Goal: Task Accomplishment & Management: Manage account settings

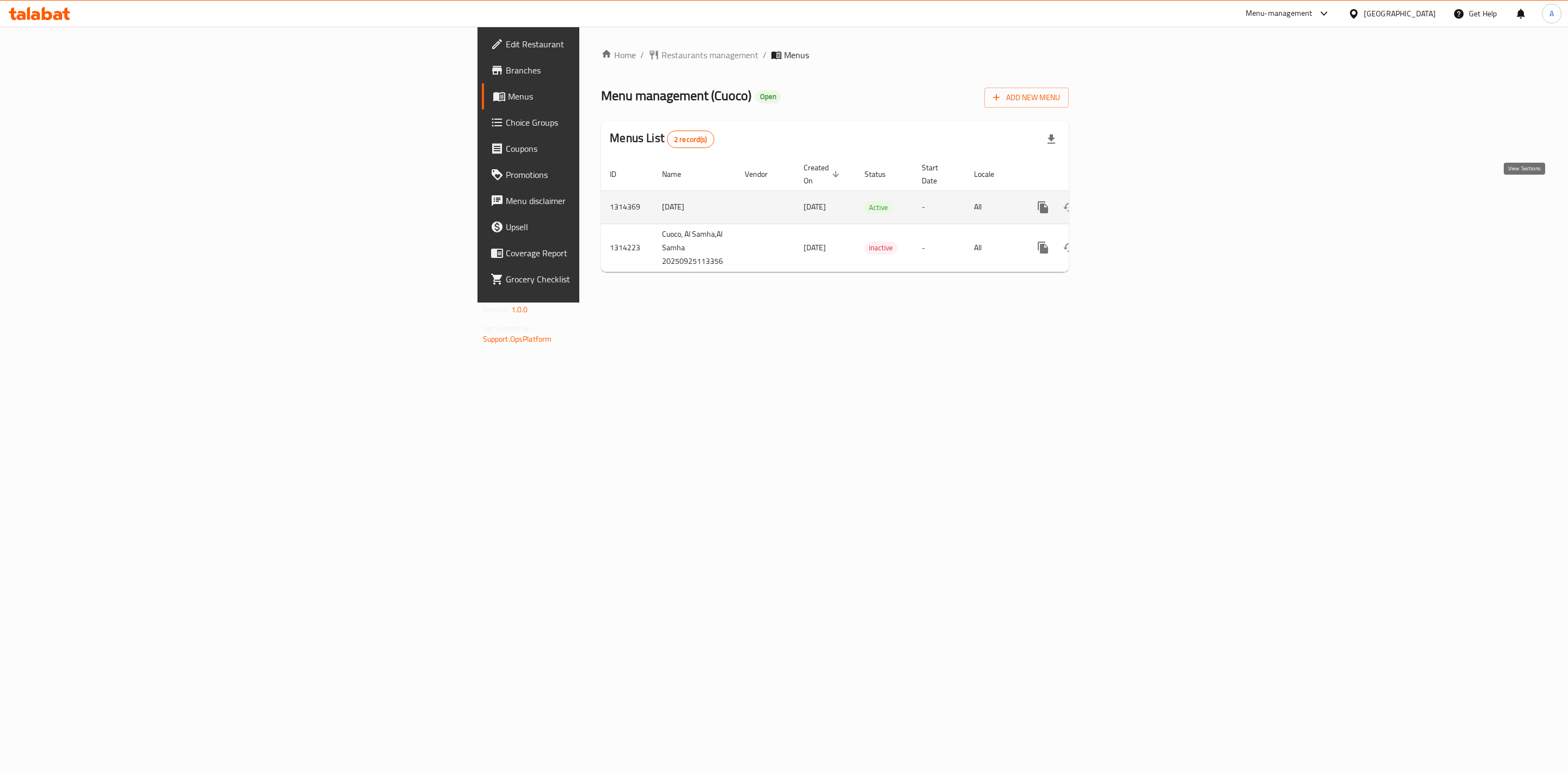
click at [1126, 202] on icon "enhanced table" at bounding box center [1121, 207] width 9 height 9
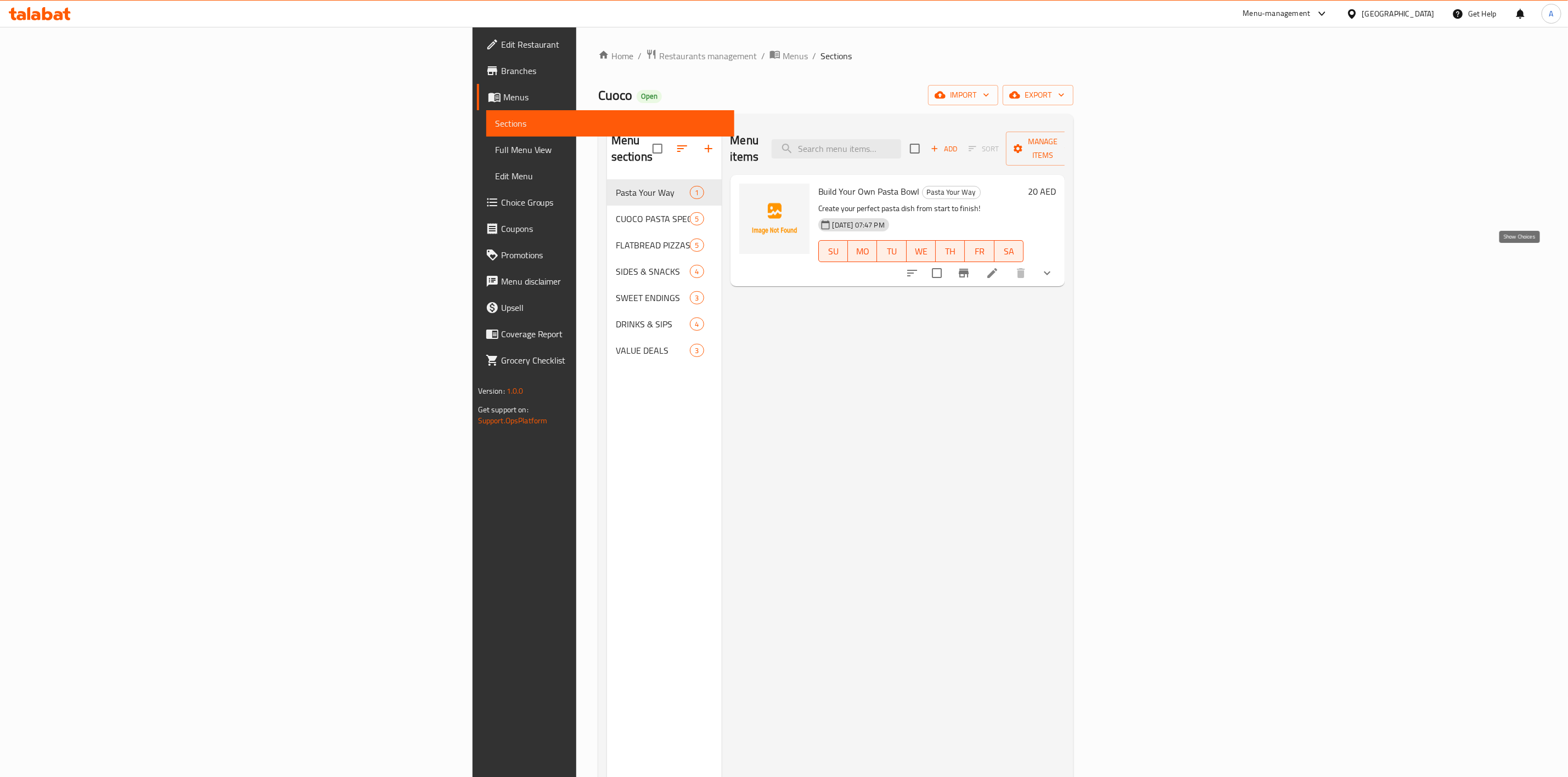
click at [1054, 267] on icon "show more" at bounding box center [1047, 273] width 13 height 13
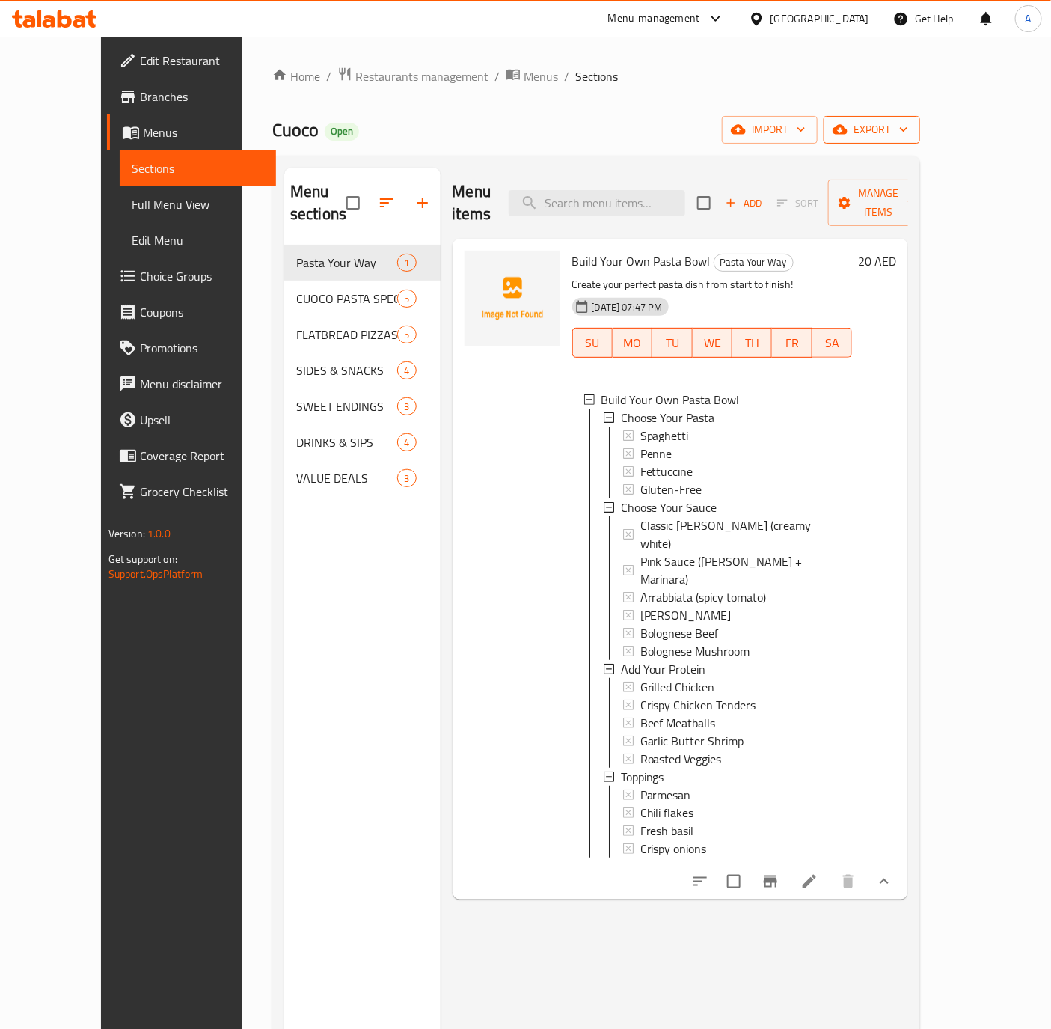
click at [908, 133] on span "export" at bounding box center [872, 129] width 73 height 19
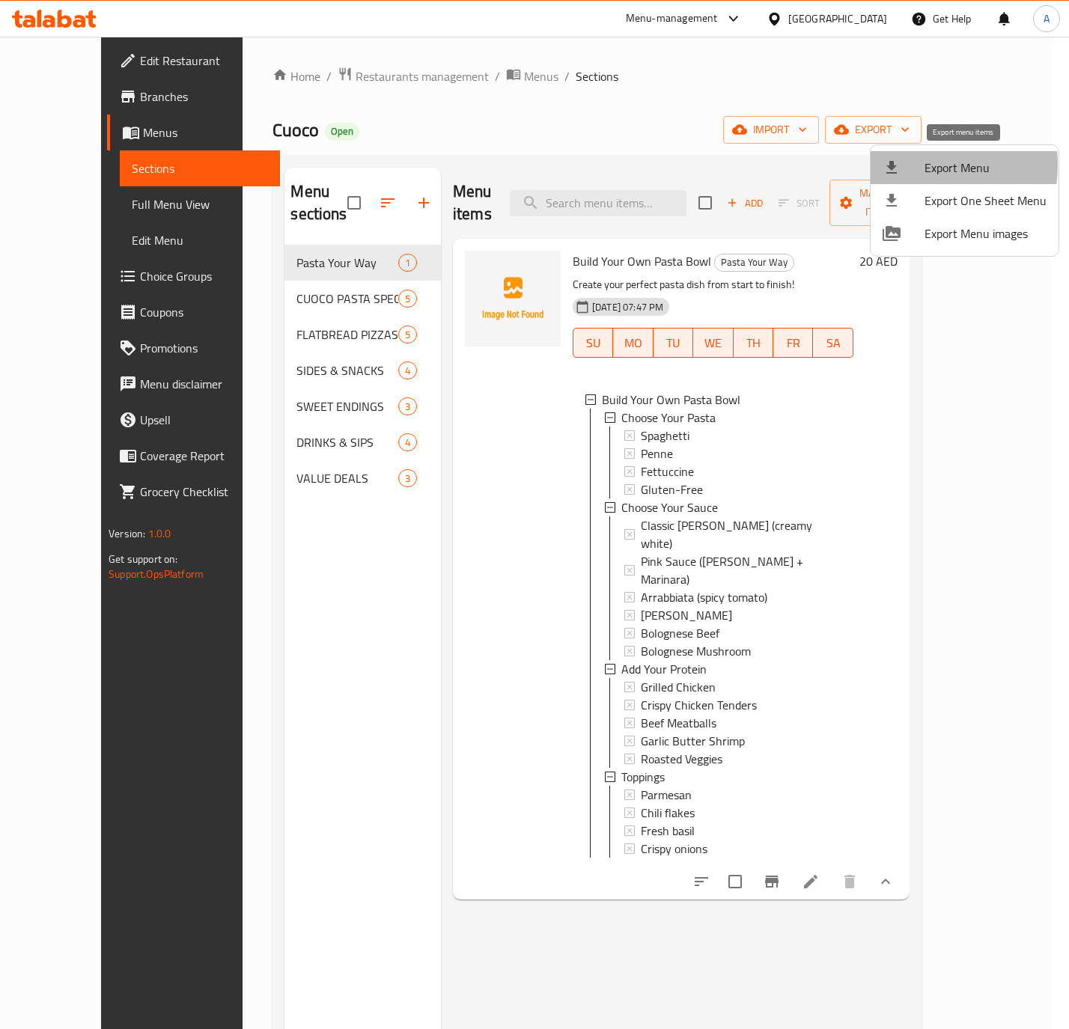
click at [905, 165] on div at bounding box center [903, 168] width 42 height 18
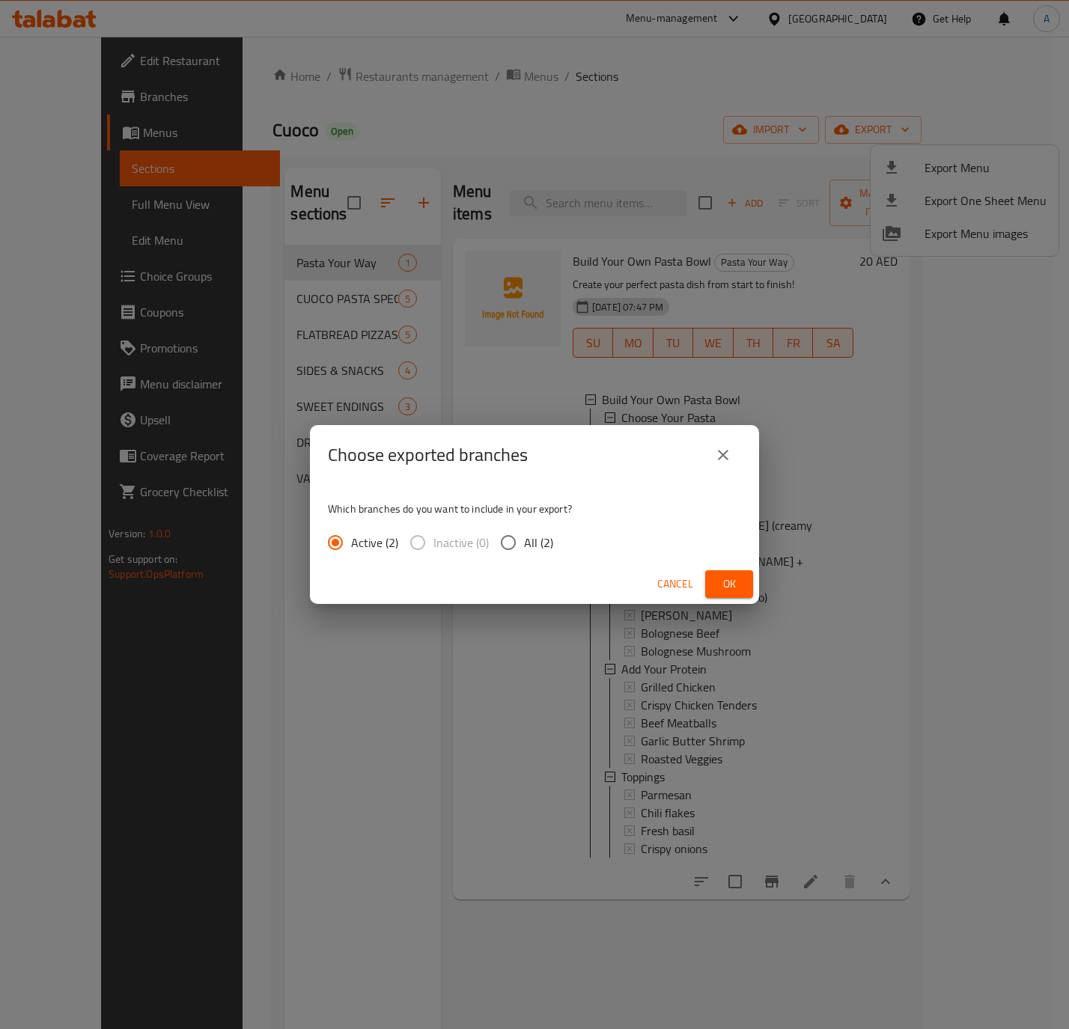
click at [496, 537] on input "All (2)" at bounding box center [507, 542] width 31 height 31
radio input "true"
click at [723, 579] on span "Ok" at bounding box center [729, 584] width 24 height 19
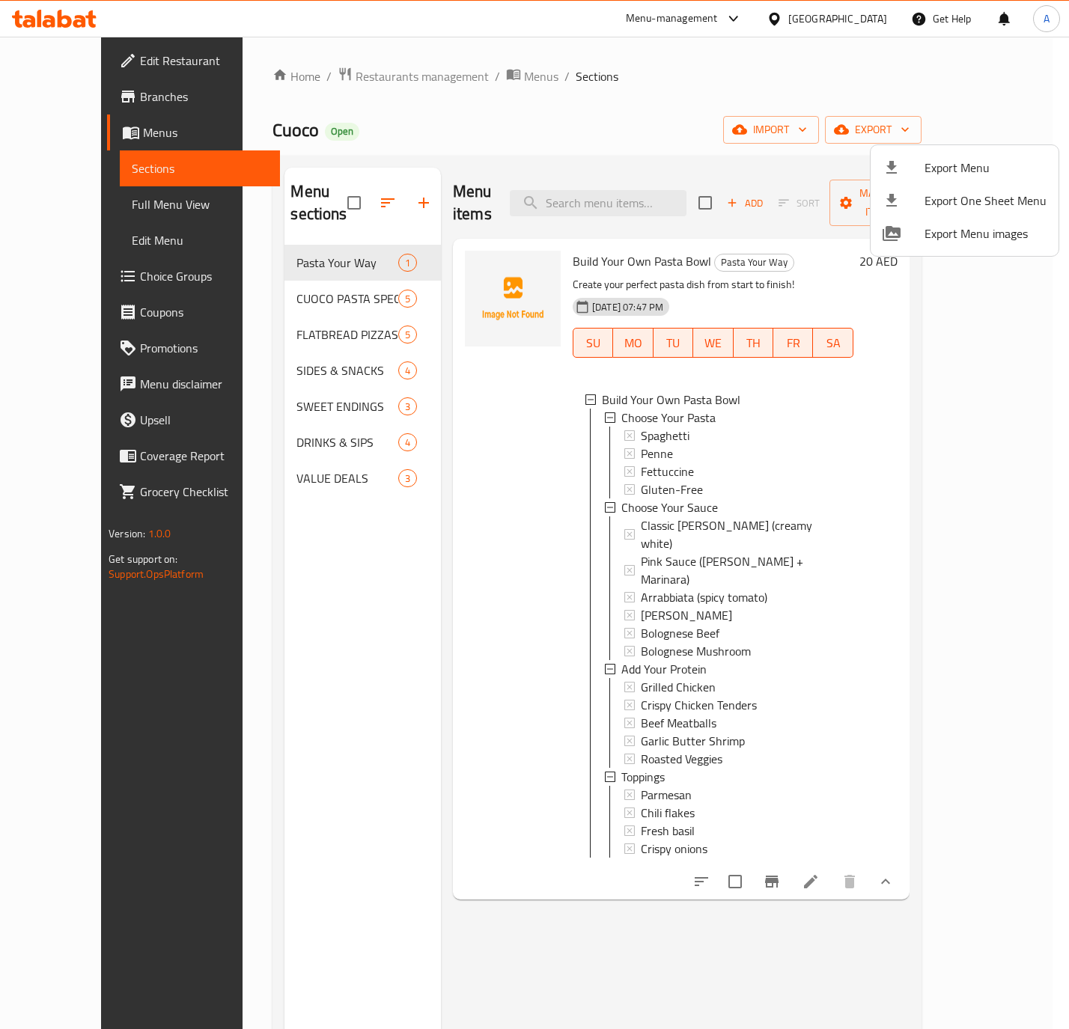
click at [312, 281] on div at bounding box center [534, 514] width 1069 height 1029
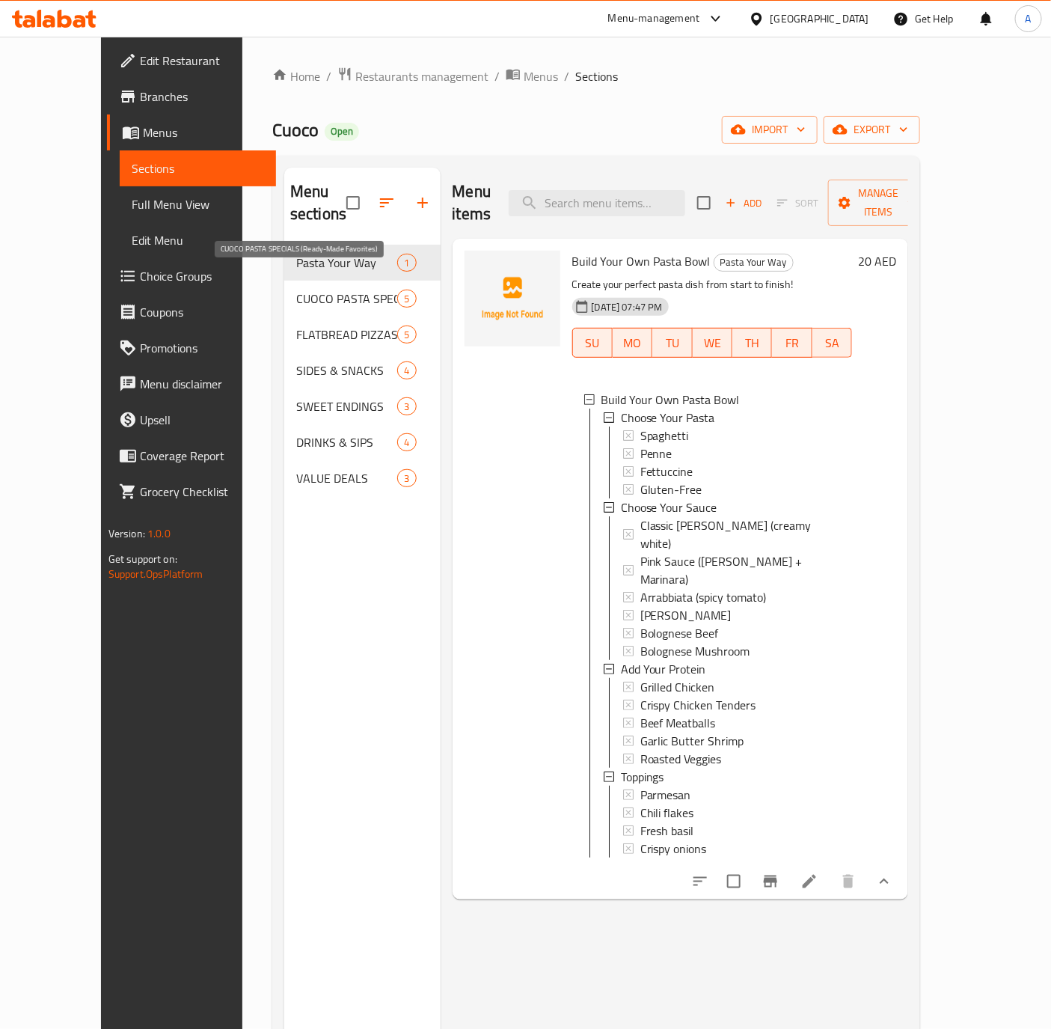
click at [296, 290] on span "CUOCO PASTA SPECIALS (Ready-Made Favorites)" at bounding box center [346, 299] width 101 height 18
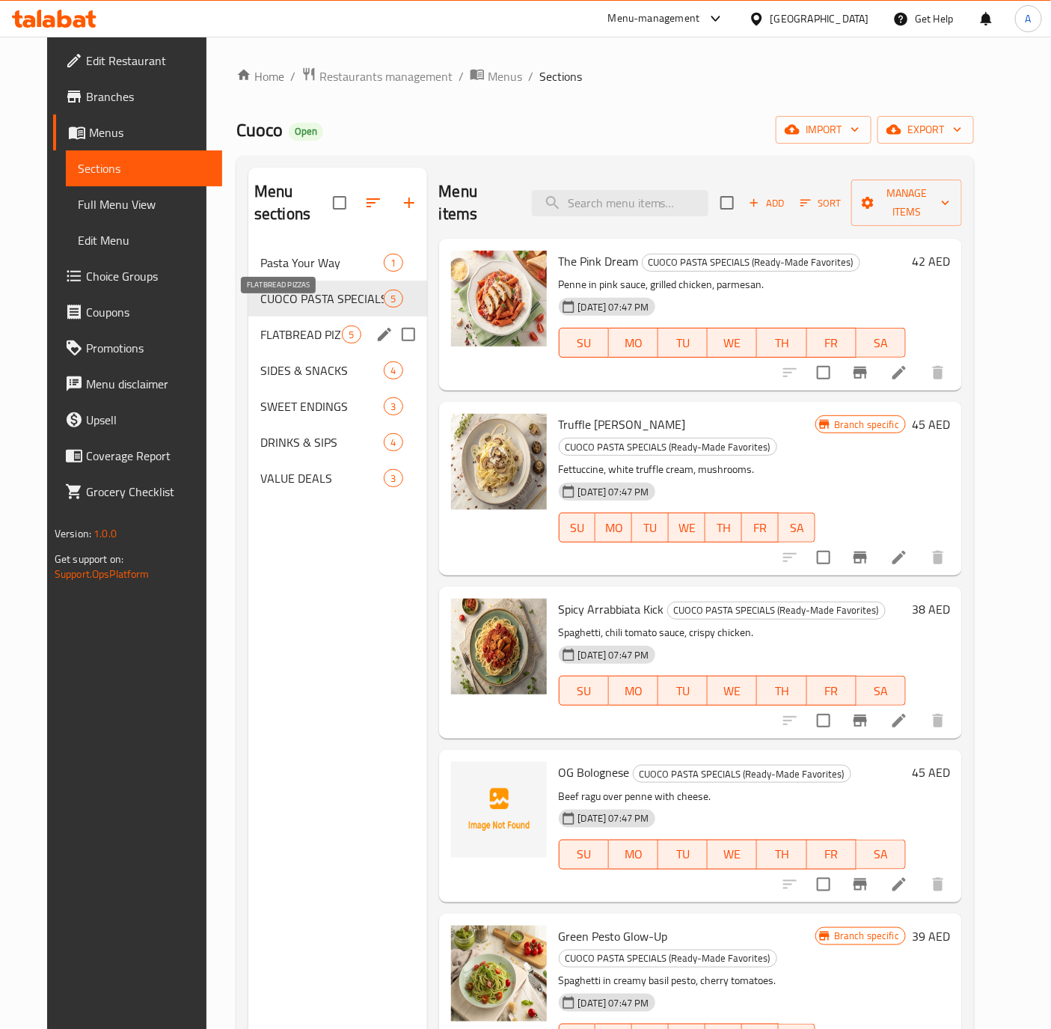
click at [260, 326] on span "FLATBREAD PIZZAS" at bounding box center [301, 335] width 82 height 18
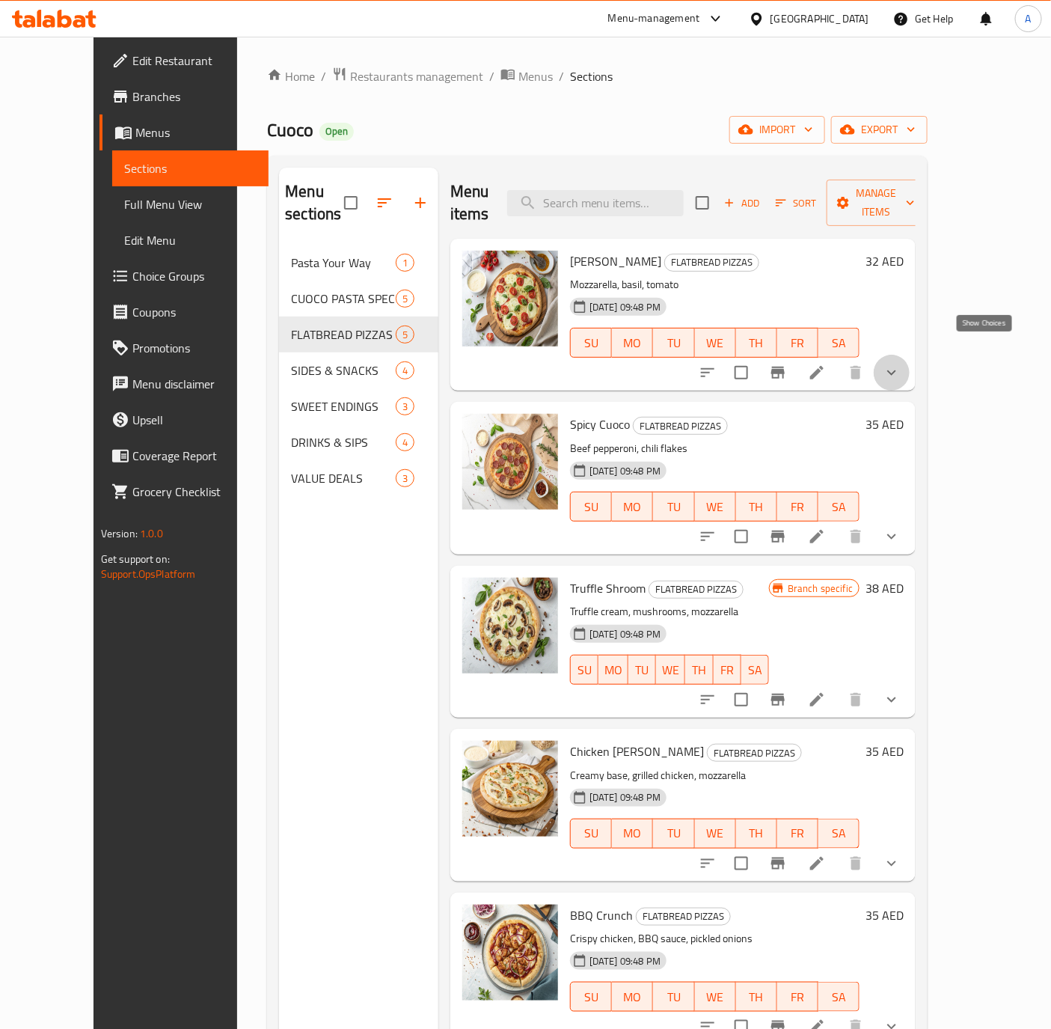
click at [901, 364] on icon "show more" at bounding box center [892, 373] width 18 height 18
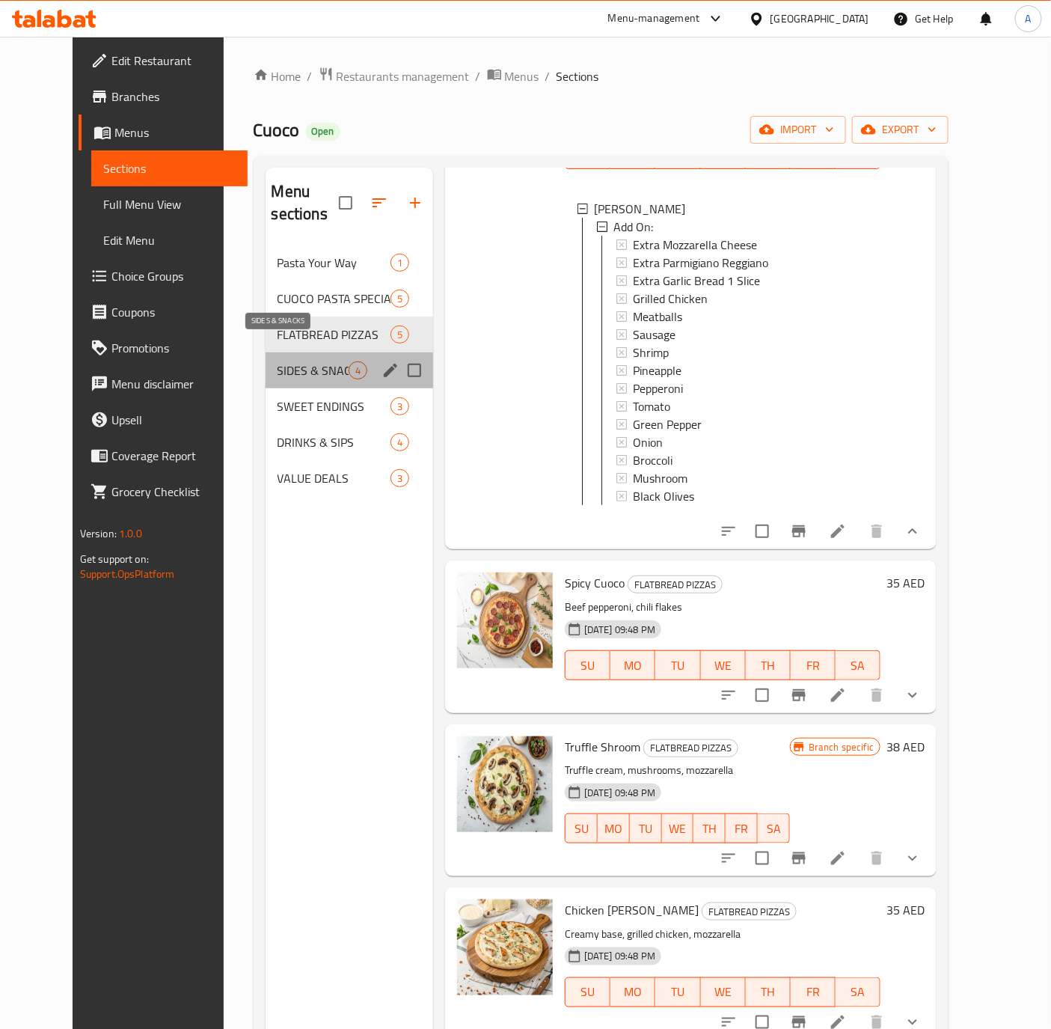
click at [279, 361] on span "SIDES & SNACKS" at bounding box center [313, 370] width 71 height 18
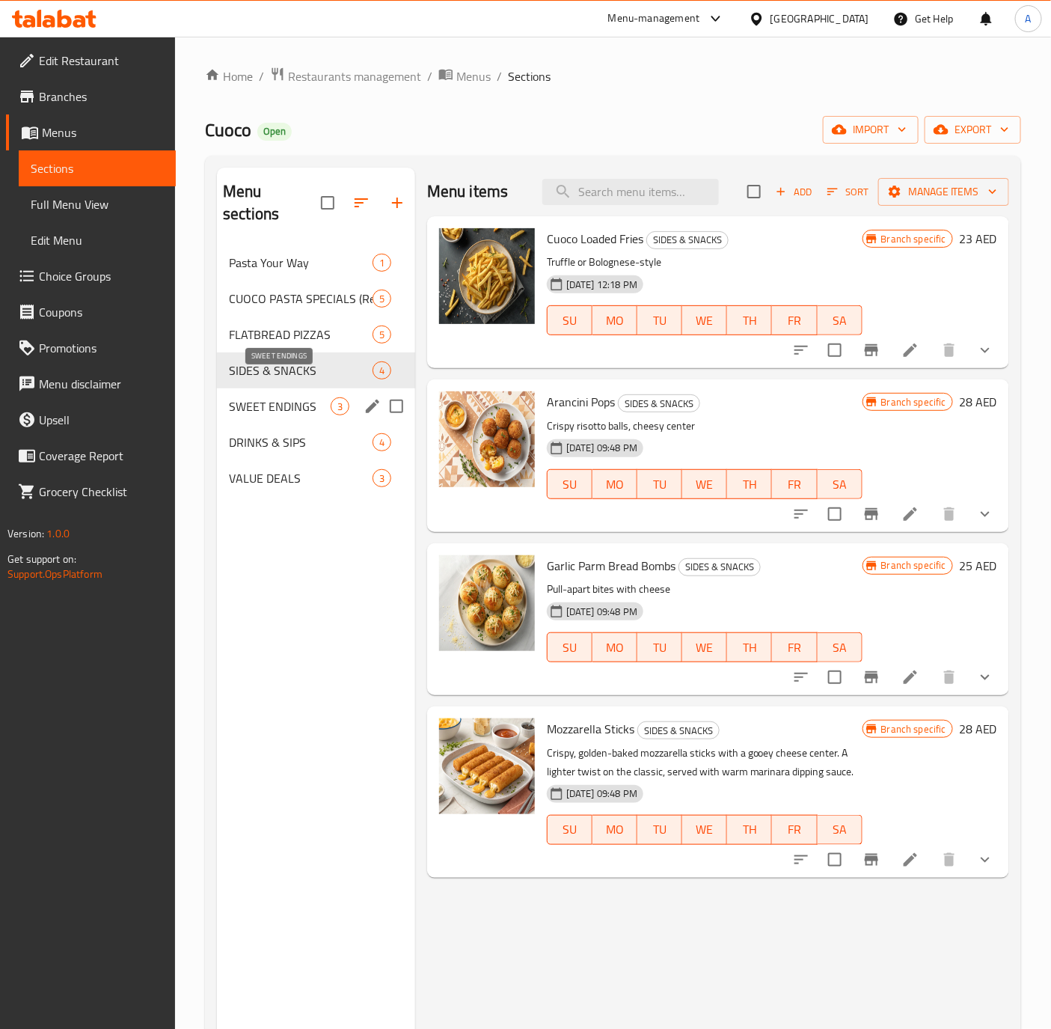
click at [263, 397] on span "SWEET ENDINGS" at bounding box center [280, 406] width 102 height 18
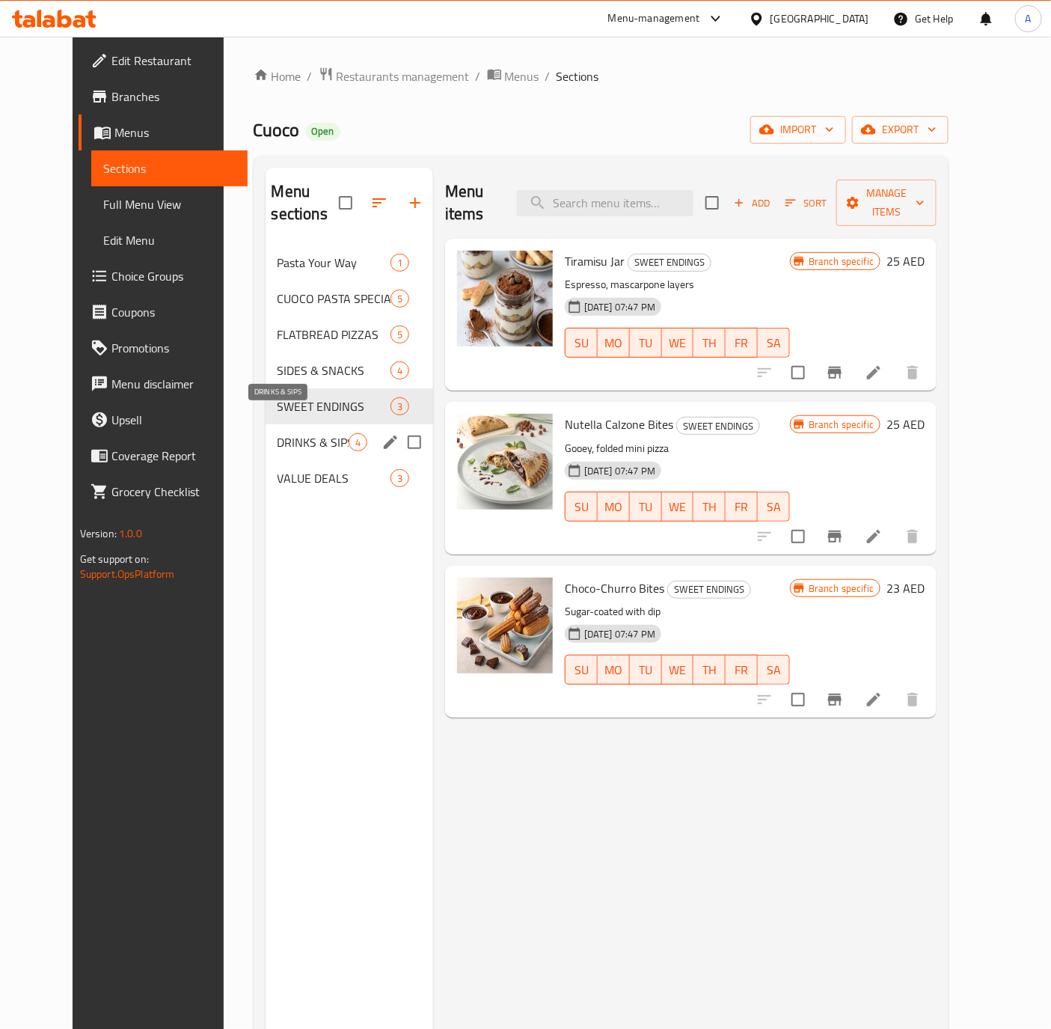
click at [278, 433] on span "DRINKS & SIPS" at bounding box center [313, 442] width 71 height 18
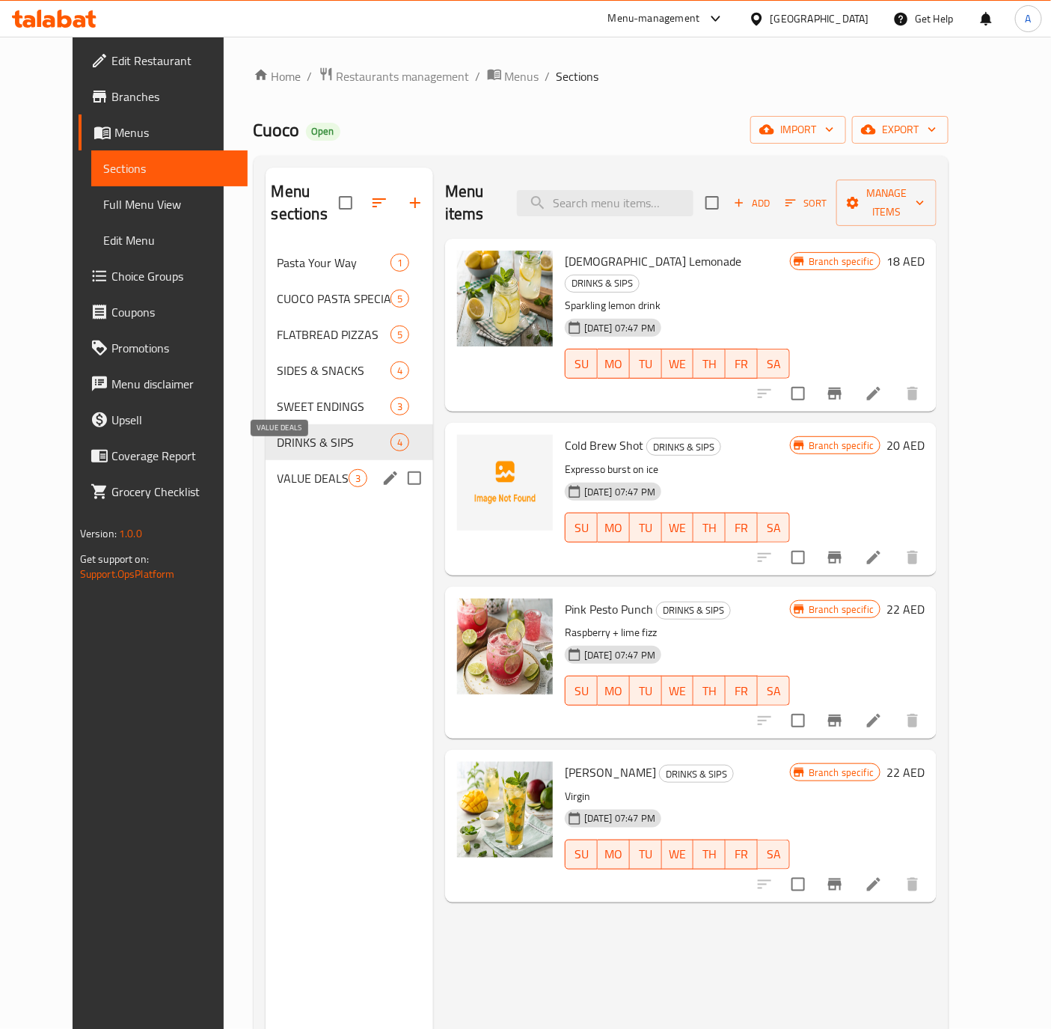
click at [278, 469] on span "VALUE DEALS" at bounding box center [313, 478] width 71 height 18
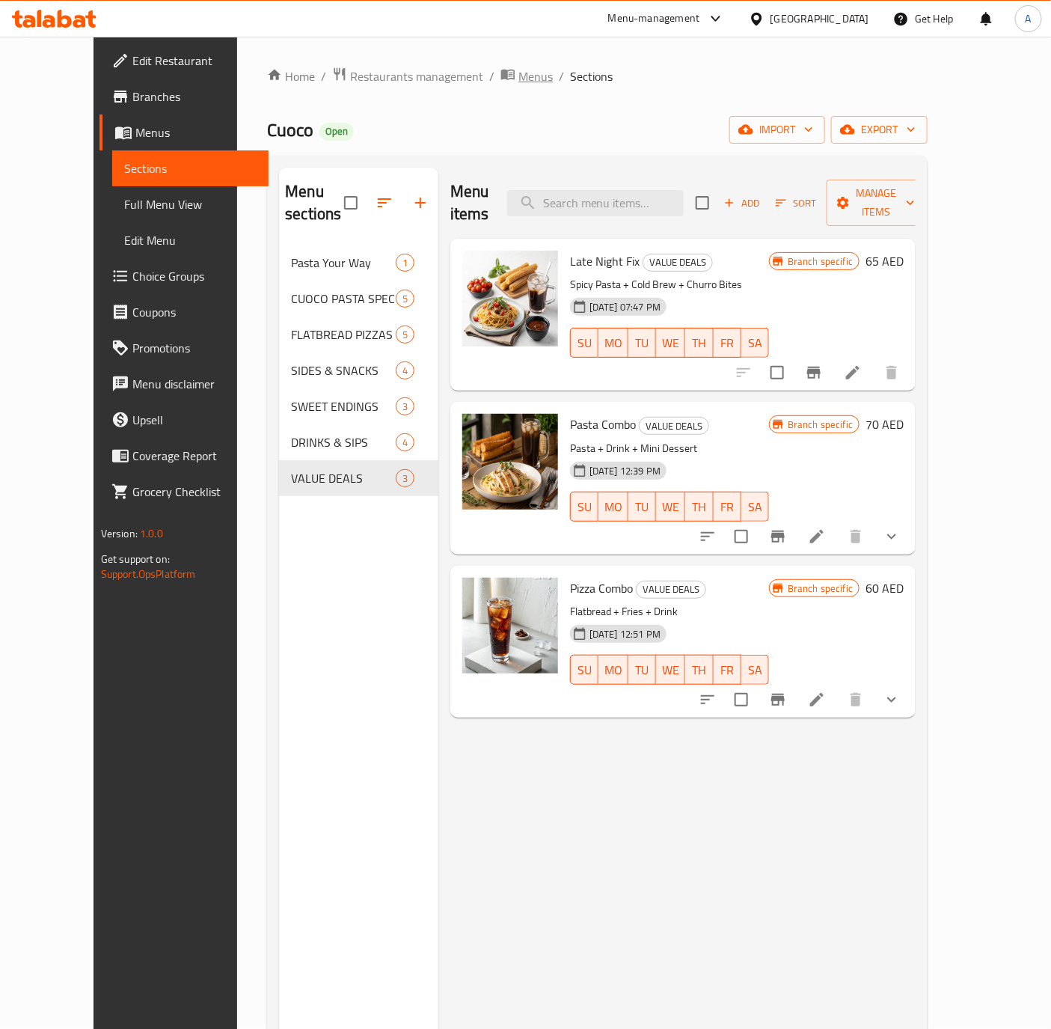
click at [519, 76] on span "Menus" at bounding box center [536, 76] width 34 height 18
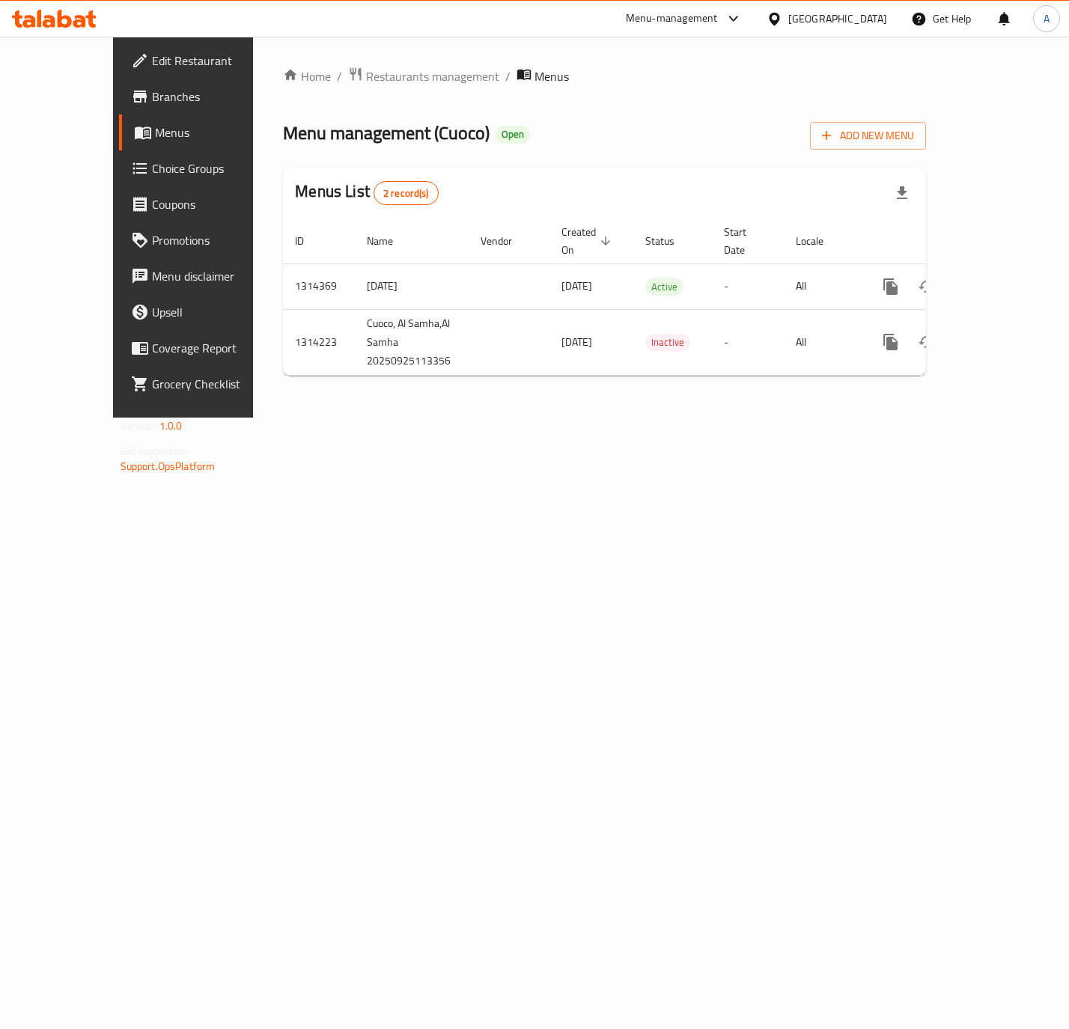
click at [152, 160] on span "Choice Groups" at bounding box center [215, 168] width 127 height 18
